Goal: Information Seeking & Learning: Learn about a topic

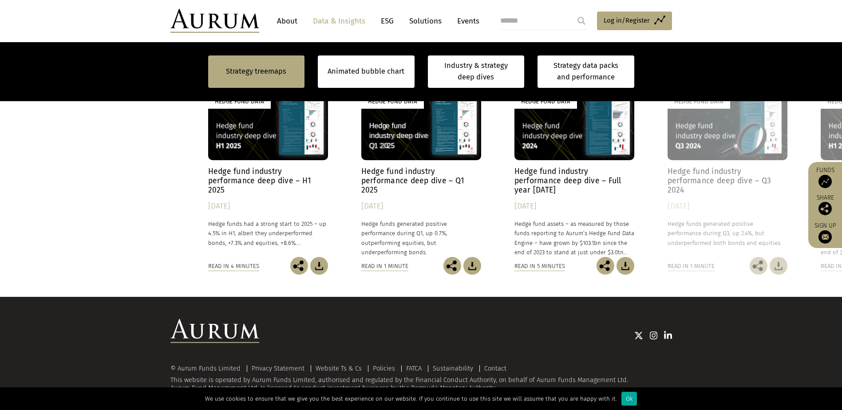
scroll to position [621, 0]
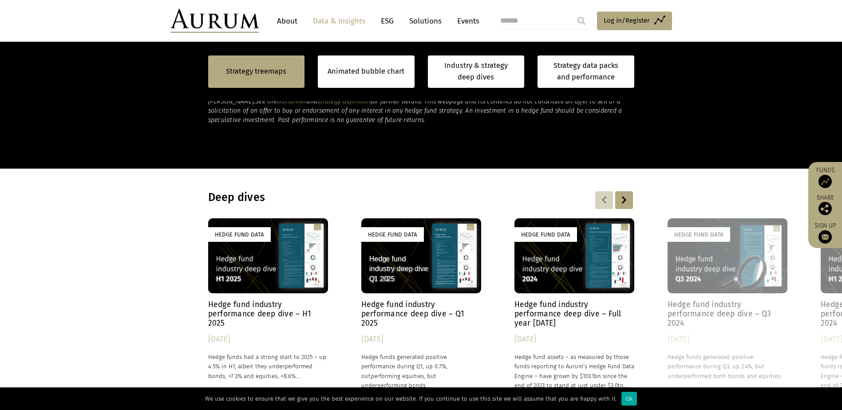
click at [445, 263] on div "Hedge Fund Data" at bounding box center [421, 255] width 120 height 75
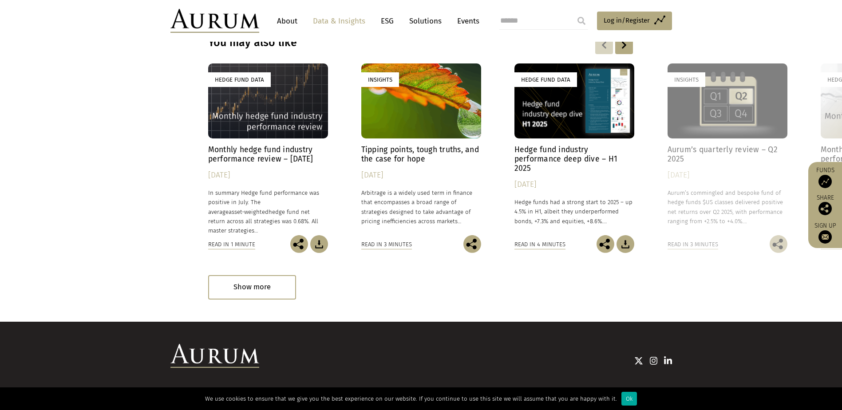
scroll to position [2155, 0]
